Goal: Information Seeking & Learning: Learn about a topic

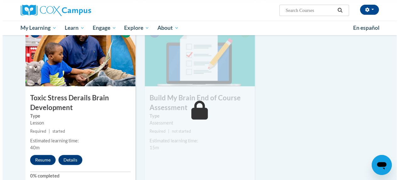
scroll to position [314, 0]
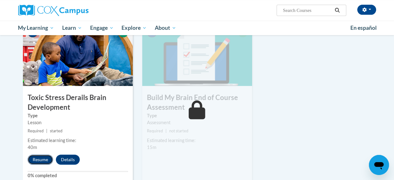
click at [38, 161] on button "Resume" at bounding box center [40, 160] width 25 height 10
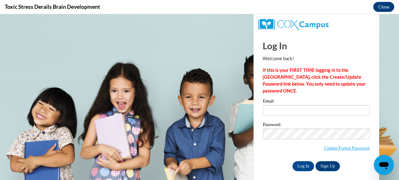
scroll to position [0, 0]
click at [265, 108] on input "Email" at bounding box center [316, 110] width 107 height 11
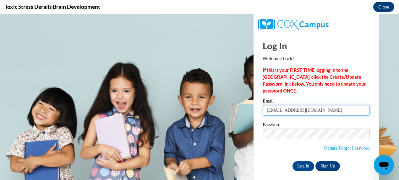
type input "priyanka.shaw81@gmail.com"
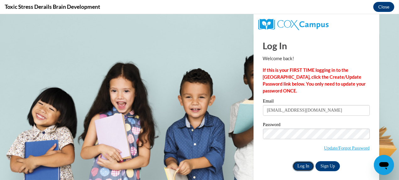
click at [296, 164] on input "Log In" at bounding box center [303, 166] width 22 height 10
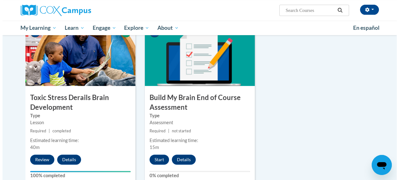
scroll to position [345, 0]
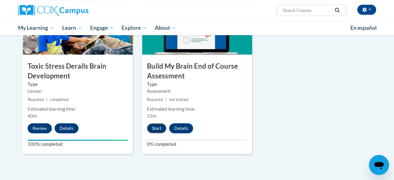
click at [153, 129] on button "Start" at bounding box center [156, 128] width 19 height 10
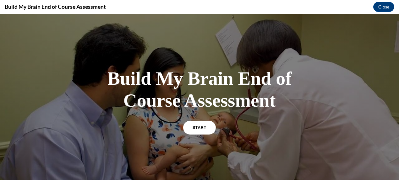
scroll to position [0, 0]
click at [195, 126] on span "START" at bounding box center [199, 127] width 14 height 5
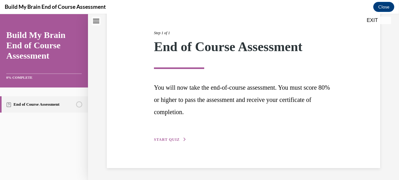
scroll to position [72, 0]
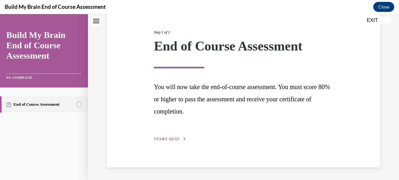
click at [169, 140] on span "START QUIZ" at bounding box center [167, 139] width 26 height 4
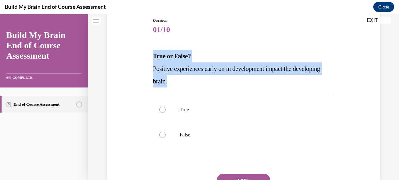
drag, startPoint x: 153, startPoint y: 56, endPoint x: 218, endPoint y: 78, distance: 68.4
click at [218, 78] on div "True or False? Positive experiences early on in development impact the developi…" at bounding box center [243, 69] width 181 height 38
copy div "True or False? Positive experiences early on in development impact the developi…"
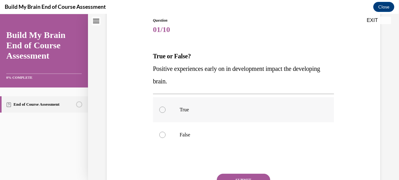
click at [169, 108] on label "True" at bounding box center [243, 109] width 181 height 25
click at [165, 108] on input "True" at bounding box center [162, 110] width 6 height 6
radio input "true"
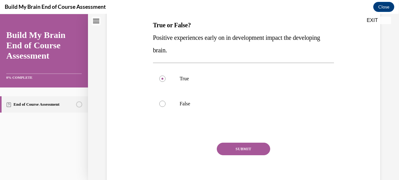
click at [243, 150] on button "SUBMIT" at bounding box center [243, 149] width 53 height 13
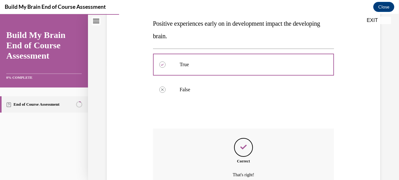
scroll to position [178, 0]
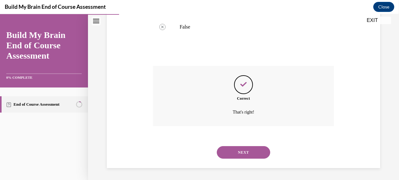
click at [245, 153] on button "NEXT" at bounding box center [243, 152] width 53 height 13
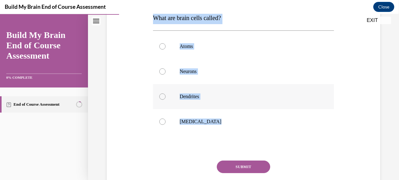
scroll to position [115, 0]
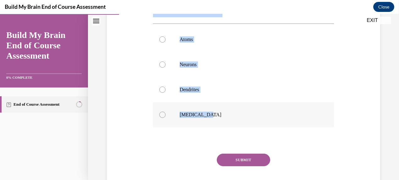
drag, startPoint x: 153, startPoint y: 93, endPoint x: 265, endPoint y: 115, distance: 113.9
click at [265, 115] on div "Question 02/10 What are brain cells called? Atoms Neurons Dendrites Grey matter…" at bounding box center [243, 88] width 181 height 233
copy div "What are brain cells called? Atoms Neurons Dendrites Grey matter"
click at [161, 66] on div at bounding box center [162, 65] width 6 height 6
click at [161, 66] on input "Neurons" at bounding box center [162, 65] width 6 height 6
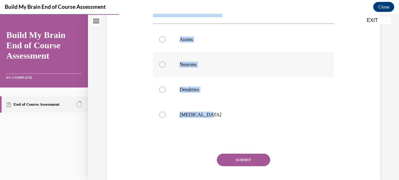
radio input "true"
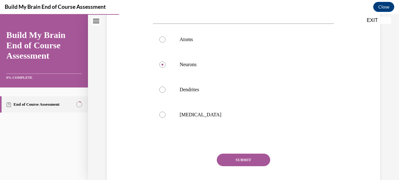
click at [149, 136] on div "Question 02/10 What are brain cells called? Atoms Neurons Dendrites Grey matter…" at bounding box center [243, 80] width 276 height 252
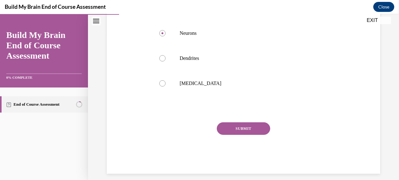
click at [232, 128] on button "SUBMIT" at bounding box center [243, 128] width 53 height 13
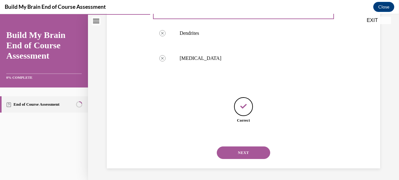
scroll to position [172, 0]
click at [237, 154] on button "NEXT" at bounding box center [243, 152] width 53 height 13
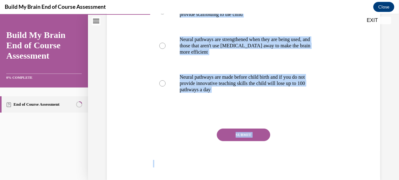
scroll to position [159, 0]
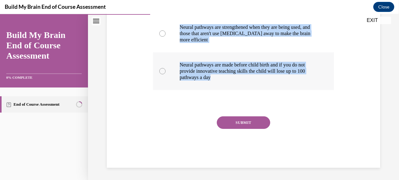
drag, startPoint x: 152, startPoint y: 63, endPoint x: 249, endPoint y: 88, distance: 99.9
click at [249, 88] on div "Question 03/10 What is the use it or lose it principle? Neural pathways are mad…" at bounding box center [243, 48] width 181 height 239
copy div "What is the use it or lose it principle? Neural pathways are made and destroyed…"
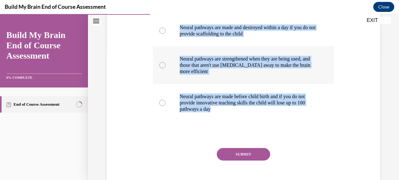
click at [163, 65] on div at bounding box center [162, 65] width 6 height 6
click at [163, 65] on input "Neural pathways are strengthened when they are being used, and those that aren'…" at bounding box center [162, 65] width 6 height 6
radio input "true"
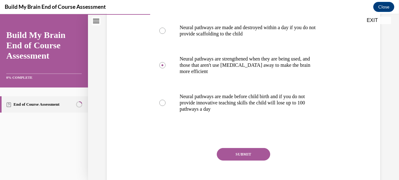
click at [232, 154] on button "SUBMIT" at bounding box center [243, 154] width 53 height 13
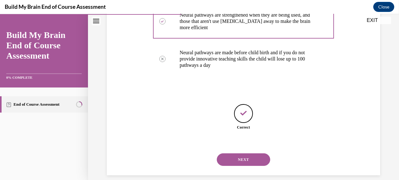
scroll to position [178, 0]
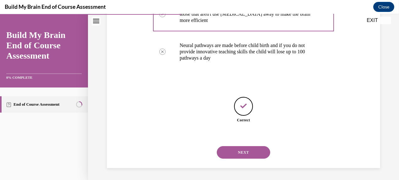
click at [241, 150] on button "NEXT" at bounding box center [243, 152] width 53 height 13
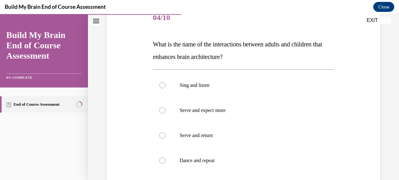
scroll to position [94, 0]
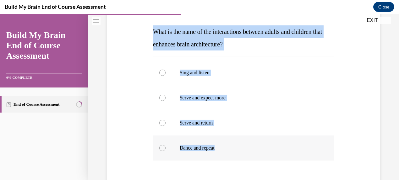
drag, startPoint x: 153, startPoint y: 30, endPoint x: 240, endPoint y: 138, distance: 139.1
click at [240, 138] on div "Question 04/10 What is the name of the interactions between adults and children…" at bounding box center [243, 116] width 181 height 246
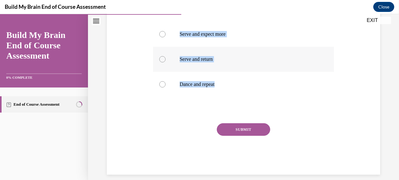
scroll to position [165, 0]
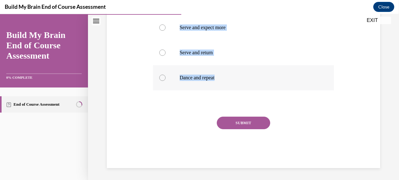
copy div "What is the name of the interactions between adults and children that enhances …"
click at [166, 51] on label "Serve and return" at bounding box center [243, 52] width 181 height 25
click at [165, 51] on input "Serve and return" at bounding box center [162, 53] width 6 height 6
radio input "true"
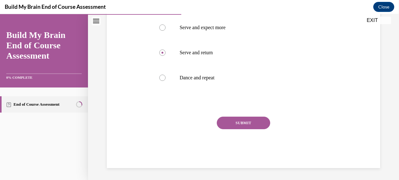
click at [238, 122] on button "SUBMIT" at bounding box center [243, 123] width 53 height 13
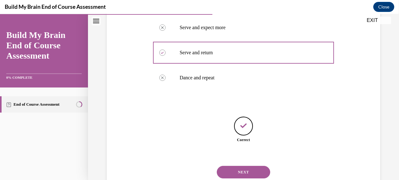
scroll to position [184, 0]
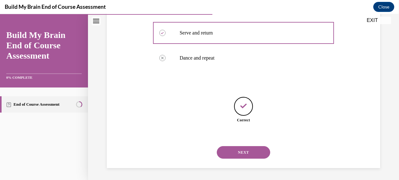
click at [243, 157] on button "NEXT" at bounding box center [243, 152] width 53 height 13
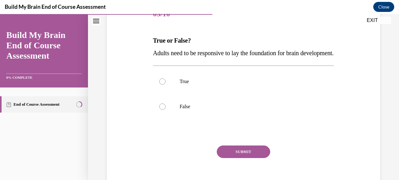
scroll to position [94, 0]
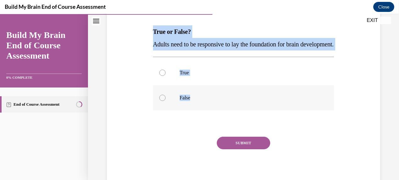
drag, startPoint x: 153, startPoint y: 30, endPoint x: 198, endPoint y: 110, distance: 91.4
click at [198, 110] on div "Question 05/10 True or False? Adults need to be responsive to lay the foundatio…" at bounding box center [243, 90] width 181 height 195
copy div "True or False? Adults need to be responsive to lay the foundation for brain dev…"
click at [164, 76] on div at bounding box center [162, 73] width 6 height 6
click at [164, 76] on input "True" at bounding box center [162, 73] width 6 height 6
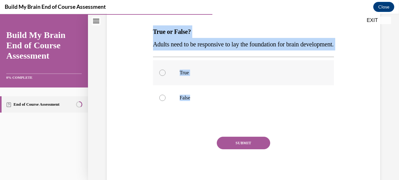
radio input "true"
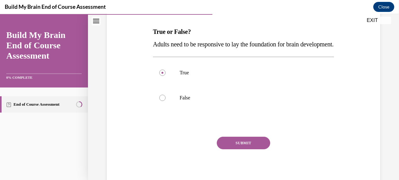
click at [154, 140] on div "Question 05/10 True or False? Adults need to be responsive to lay the foundatio…" at bounding box center [243, 90] width 181 height 195
click at [227, 149] on button "SUBMIT" at bounding box center [243, 143] width 53 height 13
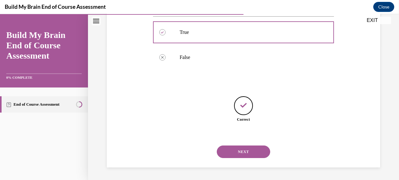
scroll to position [147, 0]
click at [235, 153] on button "NEXT" at bounding box center [243, 152] width 53 height 13
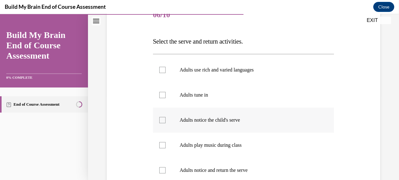
scroll to position [94, 0]
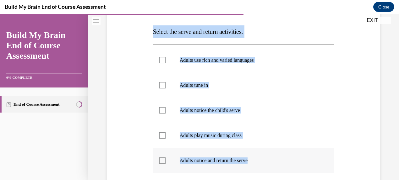
drag, startPoint x: 152, startPoint y: 32, endPoint x: 282, endPoint y: 165, distance: 186.5
click at [282, 165] on div "Question 06/10 Select the serve and return activities. Adults use rich and vari…" at bounding box center [243, 134] width 181 height 283
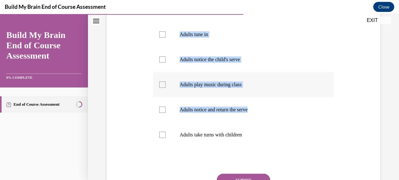
scroll to position [157, 0]
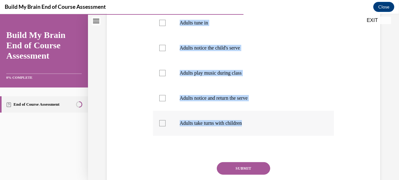
copy div "Select the serve and return activities. Adults use rich and varied languages Ad…"
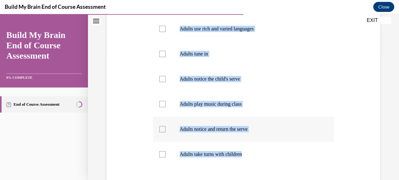
scroll to position [94, 0]
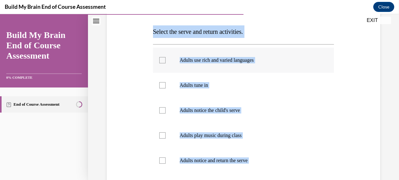
click at [162, 60] on div at bounding box center [162, 60] width 6 height 6
click at [162, 60] on input "Adults use rich and varied languages" at bounding box center [162, 60] width 6 height 6
checkbox input "true"
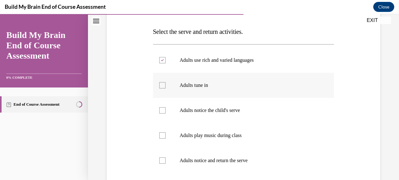
click at [163, 86] on div at bounding box center [162, 85] width 6 height 6
click at [163, 86] on input "Adults tune in" at bounding box center [162, 85] width 6 height 6
checkbox input "true"
click at [162, 110] on div at bounding box center [162, 110] width 6 height 6
click at [162, 110] on input "Adults notice the child's serve" at bounding box center [162, 110] width 6 height 6
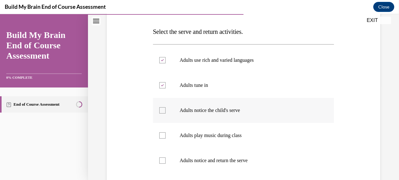
checkbox input "true"
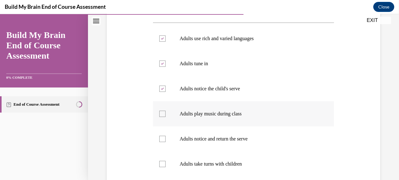
scroll to position [126, 0]
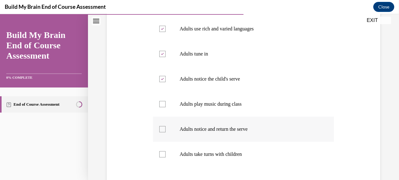
click at [162, 132] on div at bounding box center [162, 129] width 6 height 6
click at [162, 132] on input "Adults notice and return the serve" at bounding box center [162, 129] width 6 height 6
checkbox input "true"
click at [161, 156] on div at bounding box center [162, 154] width 6 height 6
click at [161, 156] on input "Adults take turns with children" at bounding box center [162, 154] width 6 height 6
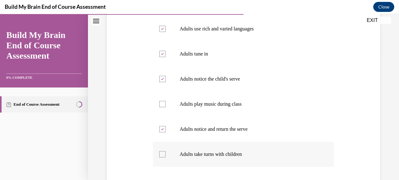
checkbox input "true"
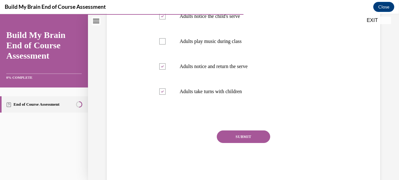
click at [248, 137] on button "SUBMIT" at bounding box center [243, 137] width 53 height 13
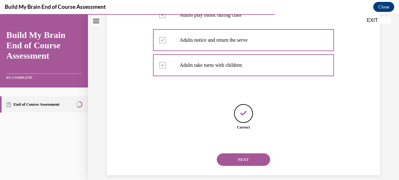
scroll to position [222, 0]
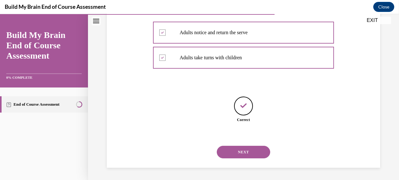
click at [244, 150] on button "NEXT" at bounding box center [243, 152] width 53 height 13
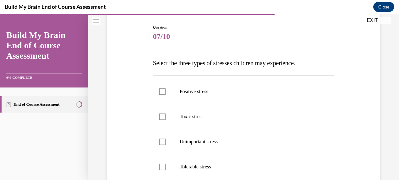
scroll to position [94, 0]
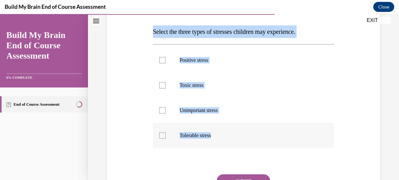
drag, startPoint x: 152, startPoint y: 30, endPoint x: 229, endPoint y: 139, distance: 133.3
click at [229, 139] on div "Question 07/10 Select the three types of stresses children may experience. Posi…" at bounding box center [243, 105] width 184 height 242
copy div "Select the three types of stresses children may experience. Positive stress Tox…"
click at [162, 59] on div at bounding box center [162, 60] width 6 height 6
click at [162, 59] on input "Positive stress" at bounding box center [162, 60] width 6 height 6
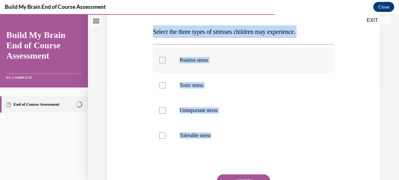
checkbox input "true"
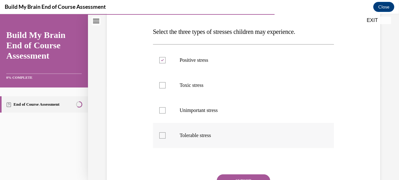
click at [161, 137] on div at bounding box center [162, 135] width 6 height 6
click at [161, 137] on input "Tolerable stress" at bounding box center [162, 135] width 6 height 6
checkbox input "true"
click at [162, 86] on div at bounding box center [162, 85] width 6 height 6
click at [162, 86] on input "Toxic stress" at bounding box center [162, 85] width 6 height 6
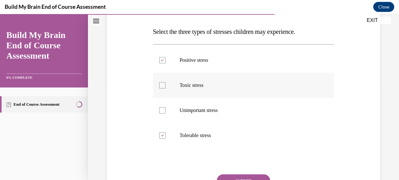
checkbox input "true"
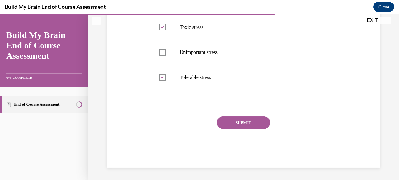
click at [241, 122] on button "SUBMIT" at bounding box center [243, 122] width 53 height 13
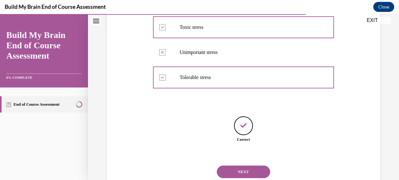
scroll to position [172, 0]
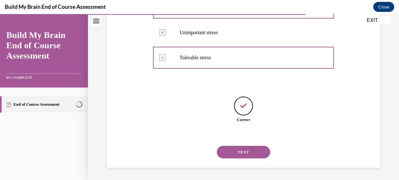
click at [237, 151] on button "NEXT" at bounding box center [243, 152] width 53 height 13
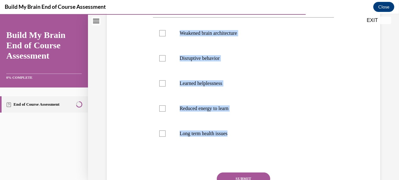
scroll to position [135, 0]
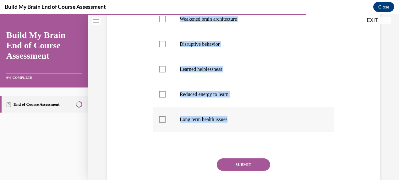
drag, startPoint x: 151, startPoint y: 63, endPoint x: 265, endPoint y: 124, distance: 129.6
click at [265, 124] on div "Question 08/10 Select the consequences to prolonged exposure to toxic stress. W…" at bounding box center [243, 76] width 184 height 267
copy div "Select the consequences to prolonged exposure to toxic stress. Weakened brain a…"
click at [161, 20] on div at bounding box center [162, 19] width 6 height 6
click at [161, 20] on input "Weakened brain architecture" at bounding box center [162, 19] width 6 height 6
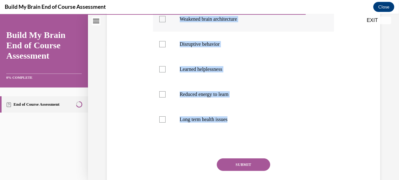
checkbox input "true"
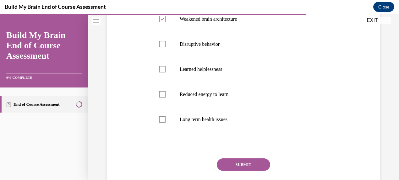
scroll to position [104, 0]
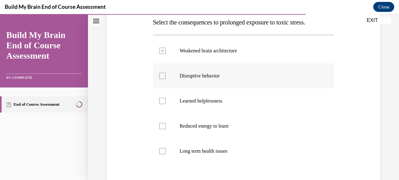
click at [163, 77] on div at bounding box center [162, 76] width 6 height 6
click at [163, 77] on input "Disruptive behavior" at bounding box center [162, 76] width 6 height 6
checkbox input "true"
click at [162, 101] on div at bounding box center [162, 101] width 6 height 6
click at [162, 101] on input "Learned helplessness" at bounding box center [162, 101] width 6 height 6
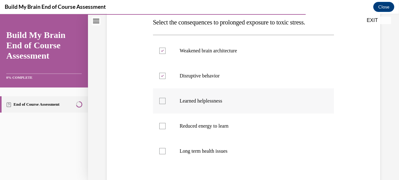
checkbox input "true"
click at [160, 128] on div at bounding box center [162, 126] width 6 height 6
click at [160, 128] on input "Reduced energy to learn" at bounding box center [162, 126] width 6 height 6
checkbox input "true"
click at [163, 153] on div at bounding box center [162, 151] width 6 height 6
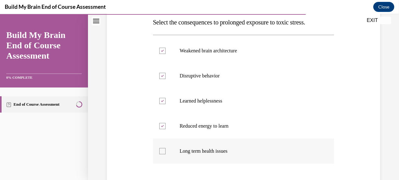
click at [163, 153] on input "Long term health issues" at bounding box center [162, 151] width 6 height 6
checkbox input "true"
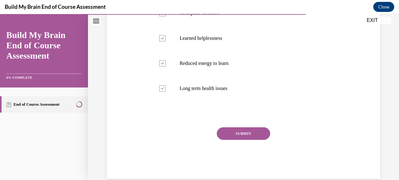
click at [237, 136] on button "SUBMIT" at bounding box center [243, 133] width 53 height 13
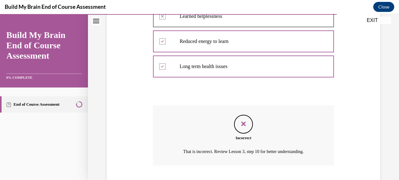
scroll to position [228, 0]
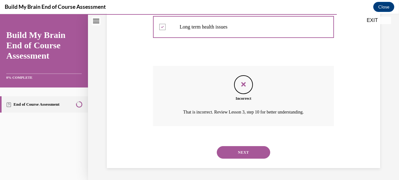
click at [241, 152] on button "NEXT" at bounding box center [243, 152] width 53 height 13
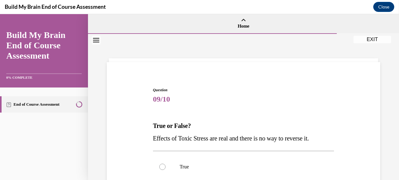
scroll to position [31, 0]
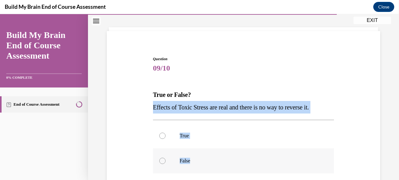
drag, startPoint x: 152, startPoint y: 107, endPoint x: 205, endPoint y: 161, distance: 75.9
click at [205, 161] on div "Question 09/10 True or False? Effects of Toxic Stress are real and there is no …" at bounding box center [243, 153] width 181 height 195
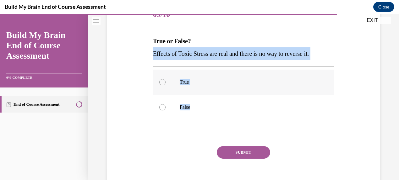
scroll to position [94, 0]
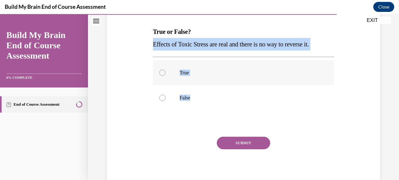
copy div "Effects of Toxic Stress are real and there is no way to reverse it. True False"
click at [161, 99] on div at bounding box center [162, 98] width 6 height 6
click at [161, 99] on input "False" at bounding box center [162, 98] width 6 height 6
radio input "true"
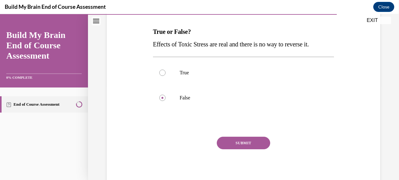
click at [155, 135] on div "Question 09/10 True or False? Effects of Toxic Stress are real and there is no …" at bounding box center [243, 90] width 181 height 195
click at [232, 141] on button "SUBMIT" at bounding box center [243, 143] width 53 height 13
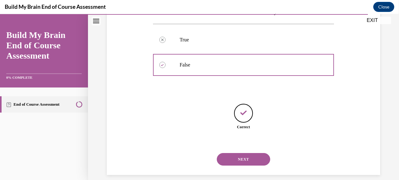
scroll to position [134, 0]
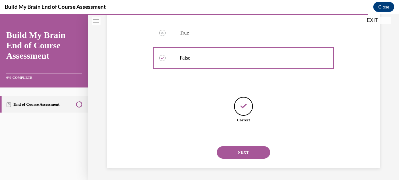
click at [235, 150] on button "NEXT" at bounding box center [243, 152] width 53 height 13
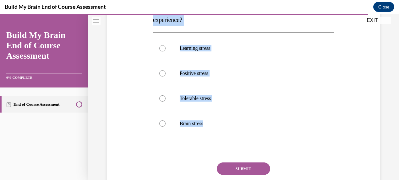
scroll to position [137, 0]
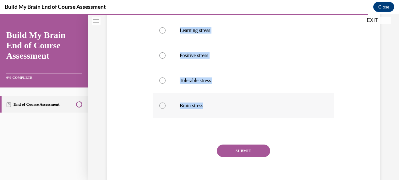
drag, startPoint x: 152, startPoint y: 62, endPoint x: 227, endPoint y: 104, distance: 86.0
click at [227, 104] on div "Question 10/10 What is the name of the type of stress that improves your learni…" at bounding box center [243, 68] width 184 height 255
copy div "What is the name of the type of stress that improves your learning experience? …"
click at [161, 56] on div at bounding box center [162, 55] width 6 height 6
click at [161, 56] on input "Positive stress" at bounding box center [162, 55] width 6 height 6
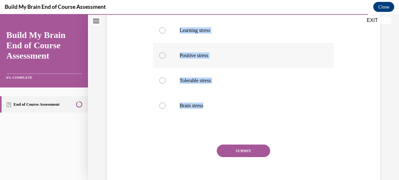
radio input "true"
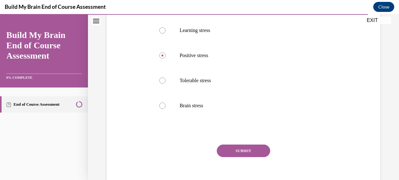
click at [153, 125] on div "Question 10/10 What is the name of the type of stress that improves your learni…" at bounding box center [243, 74] width 181 height 246
click at [237, 148] on button "SUBMIT" at bounding box center [243, 151] width 53 height 13
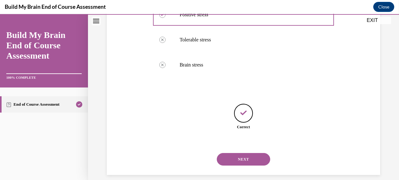
scroll to position [184, 0]
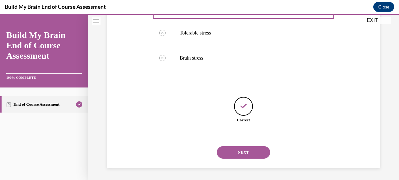
click at [238, 156] on button "NEXT" at bounding box center [243, 152] width 53 height 13
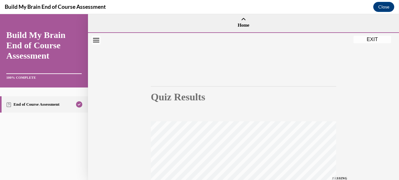
scroll to position [0, 0]
click at [374, 37] on button "EXIT" at bounding box center [372, 40] width 38 height 8
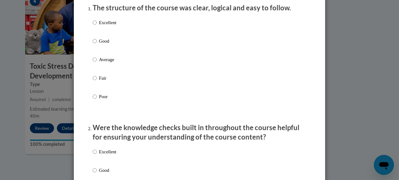
scroll to position [94, 0]
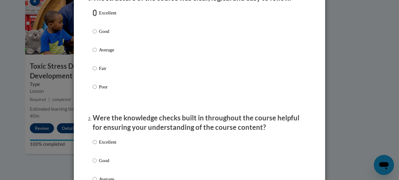
click at [93, 16] on input "Excellent" at bounding box center [95, 12] width 4 height 7
radio input "true"
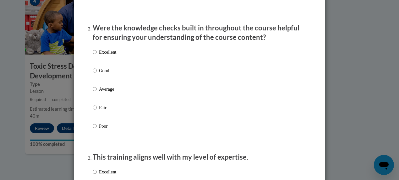
scroll to position [188, 0]
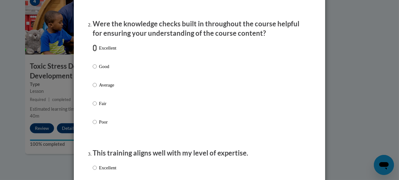
click at [93, 51] on input "Excellent" at bounding box center [95, 48] width 4 height 7
radio input "true"
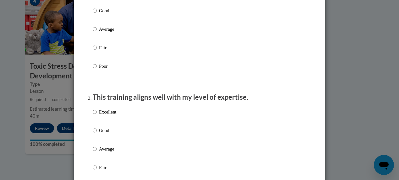
scroll to position [345, 0]
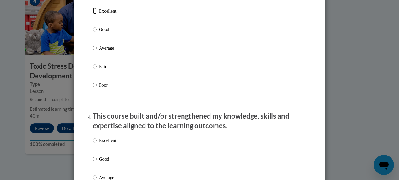
click at [93, 14] on input "Excellent" at bounding box center [95, 11] width 4 height 7
radio input "true"
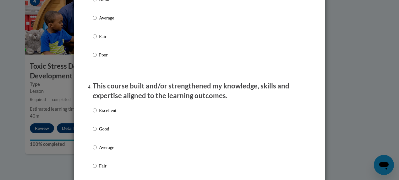
scroll to position [408, 0]
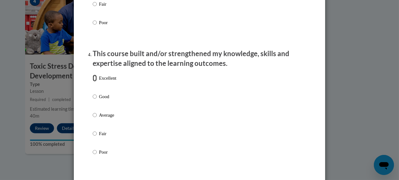
click at [93, 82] on input "Excellent" at bounding box center [95, 78] width 4 height 7
radio input "true"
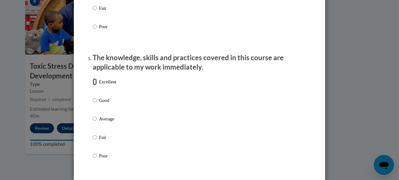
click at [93, 85] on input "Excellent" at bounding box center [95, 81] width 4 height 7
radio input "true"
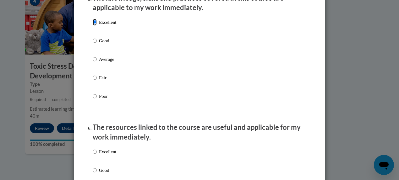
scroll to position [691, 0]
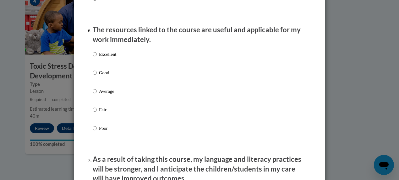
click at [96, 59] on label "Excellent" at bounding box center [105, 59] width 24 height 17
click at [96, 58] on input "Excellent" at bounding box center [95, 54] width 4 height 7
radio input "true"
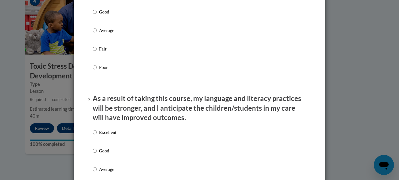
scroll to position [785, 0]
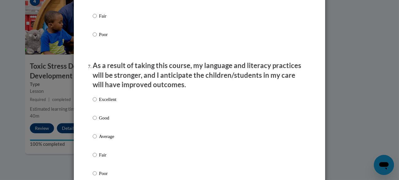
click at [99, 103] on p "Excellent" at bounding box center [107, 99] width 17 height 7
click at [97, 103] on input "Excellent" at bounding box center [95, 99] width 4 height 7
radio input "true"
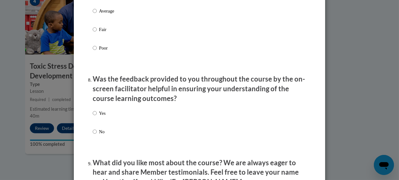
scroll to position [973, 0]
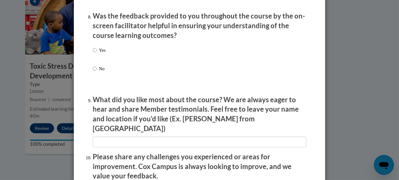
click at [99, 54] on p "Yes" at bounding box center [102, 50] width 7 height 7
click at [97, 54] on input "Yes" at bounding box center [95, 50] width 4 height 7
radio input "true"
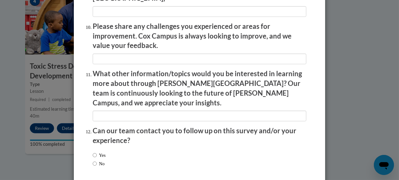
scroll to position [1126, 0]
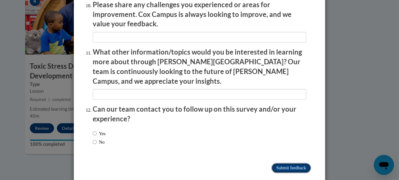
click at [282, 163] on input "Submit feedback" at bounding box center [291, 168] width 40 height 10
click at [93, 130] on input "Yes" at bounding box center [95, 133] width 4 height 7
radio input "true"
